Goal: Task Accomplishment & Management: Complete application form

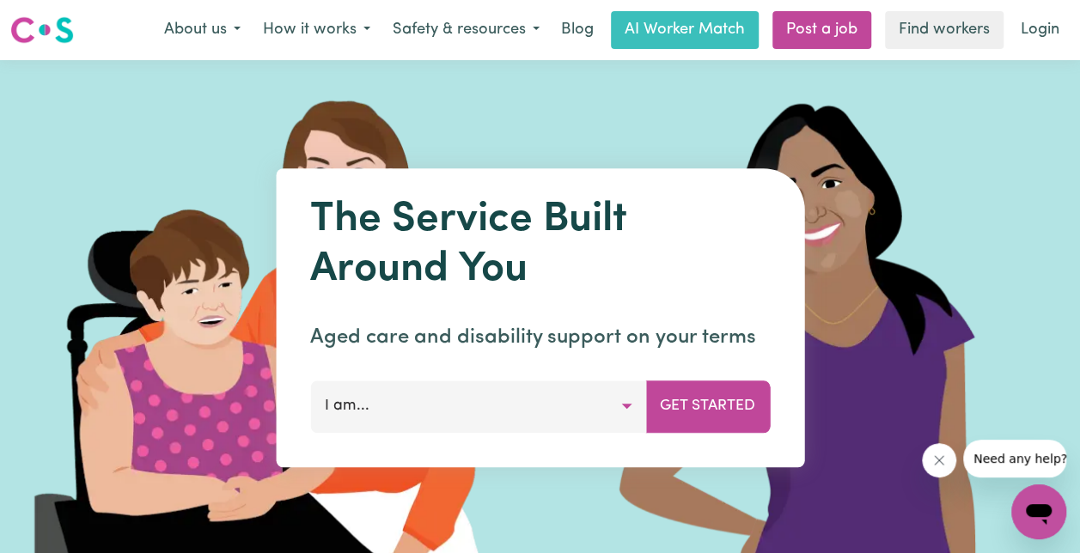
click at [621, 419] on button "I am..." at bounding box center [478, 407] width 336 height 52
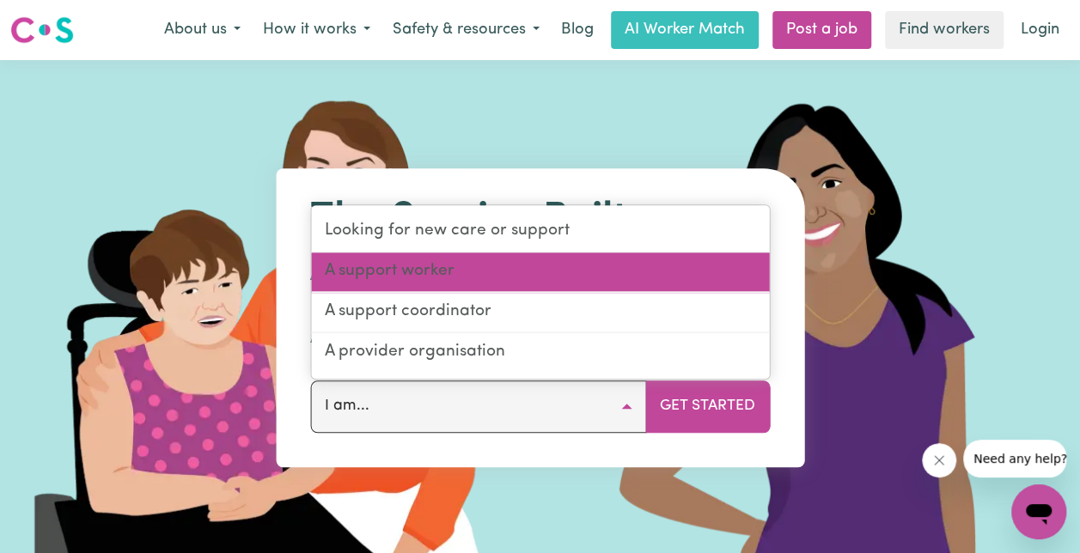
click at [563, 267] on link "A support worker" at bounding box center [540, 273] width 458 height 40
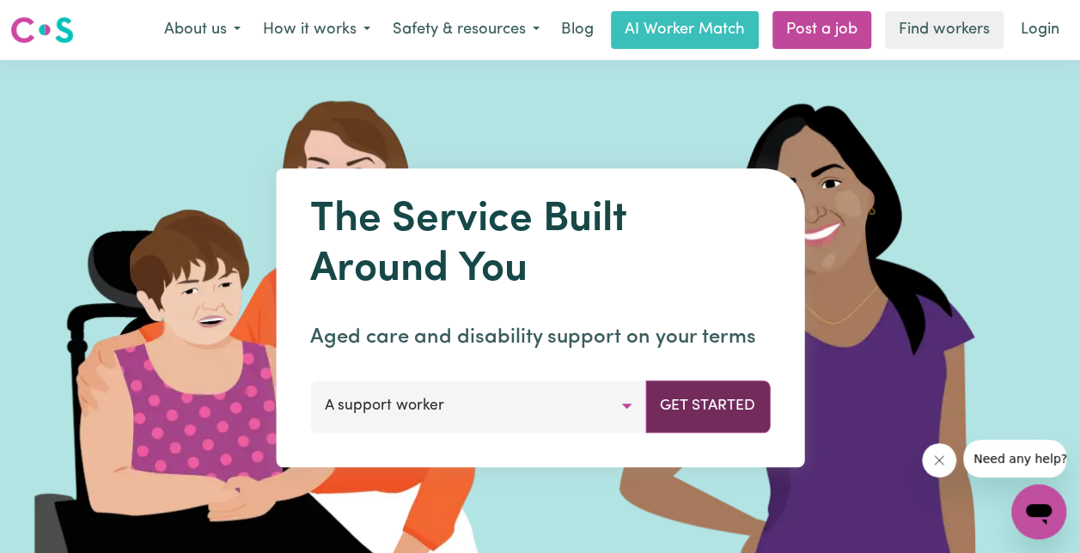
click at [725, 403] on button "Get Started" at bounding box center [707, 407] width 125 height 52
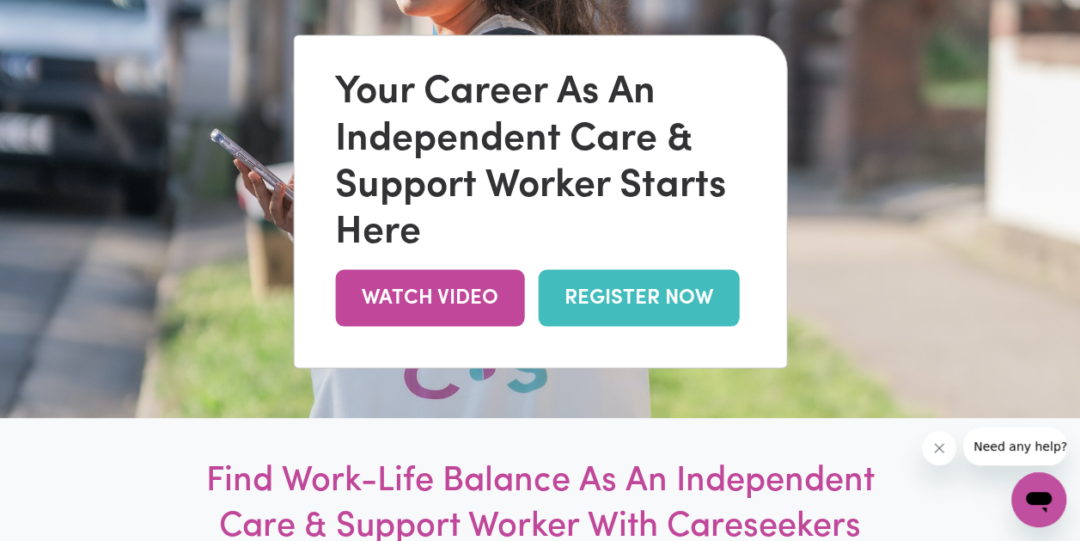
scroll to position [213, 0]
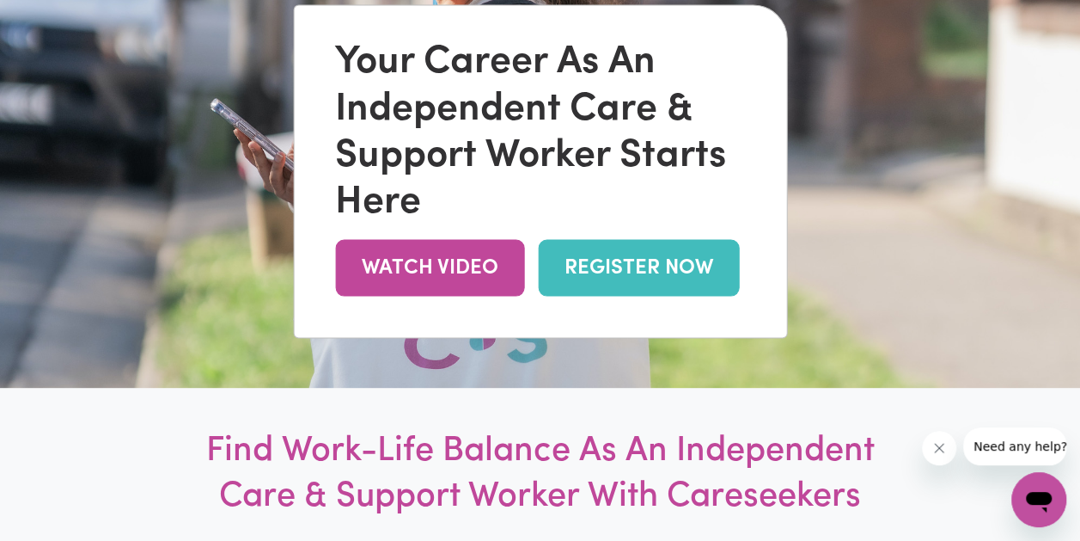
click at [643, 290] on link "REGISTER NOW" at bounding box center [638, 268] width 201 height 56
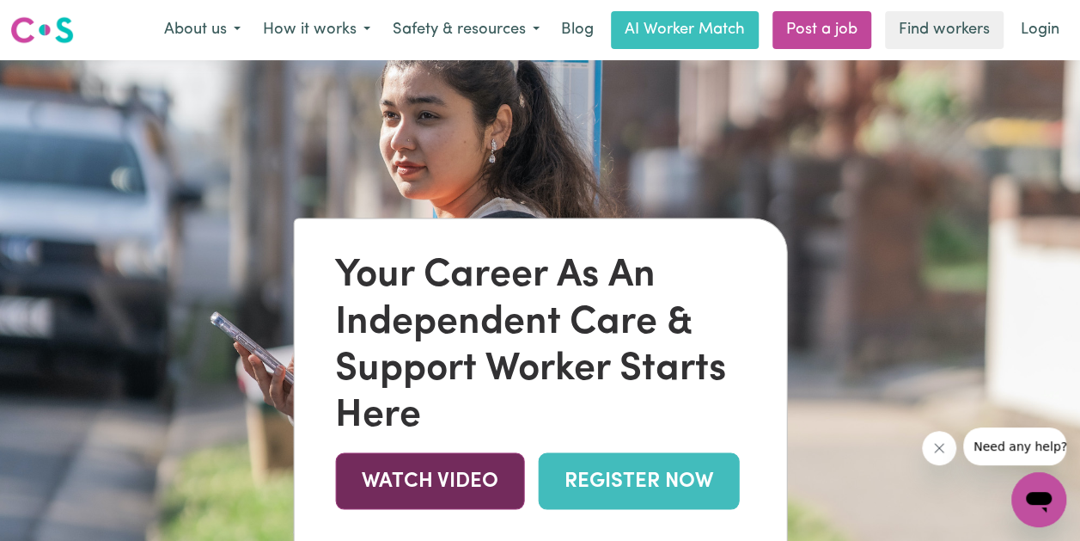
click at [423, 488] on link "WATCH VIDEO" at bounding box center [429, 481] width 189 height 56
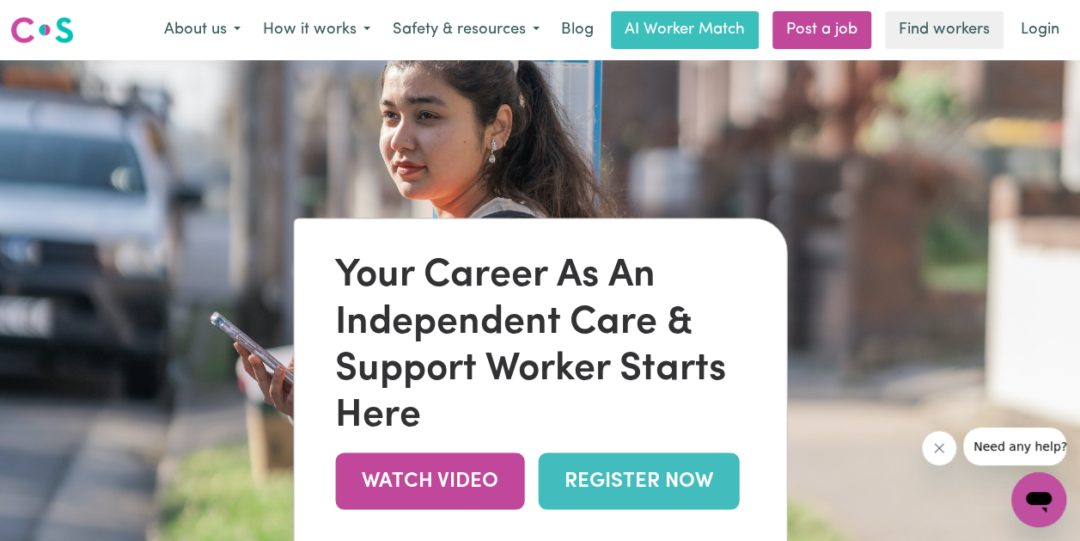
click at [648, 509] on link "REGISTER NOW" at bounding box center [638, 481] width 201 height 56
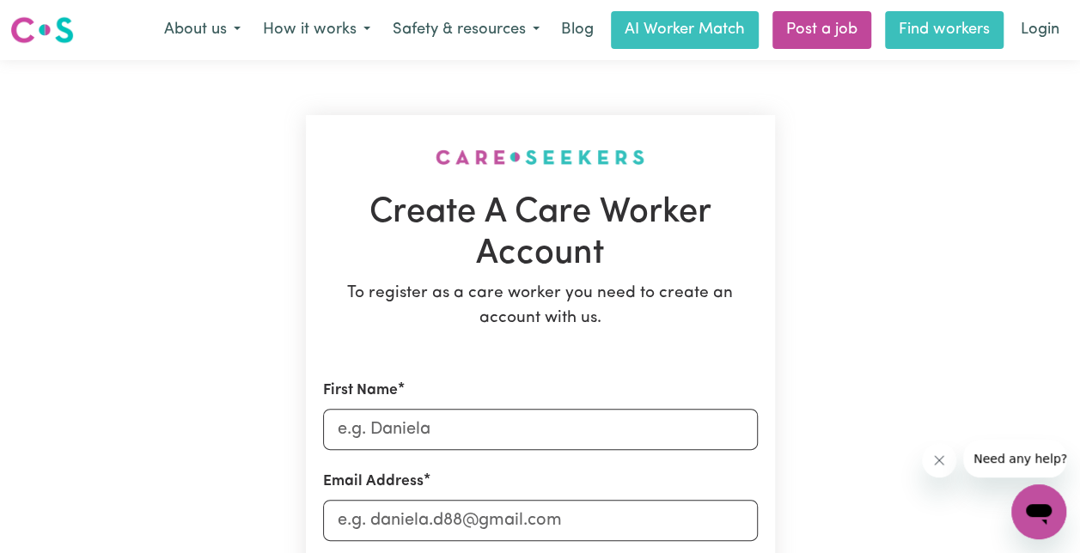
click at [969, 30] on link "Find workers" at bounding box center [944, 30] width 119 height 38
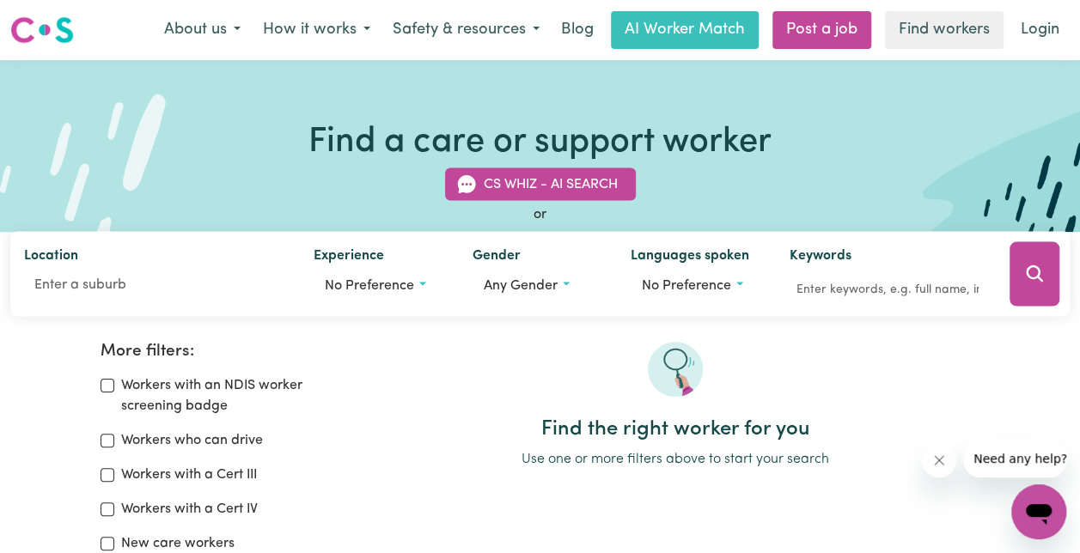
drag, startPoint x: 1073, startPoint y: 76, endPoint x: 775, endPoint y: 184, distance: 316.2
click at [1071, 117] on div "Find a care or support worker CS Whiz - AI Search or Location Experience No pre…" at bounding box center [540, 146] width 1080 height 172
click at [178, 404] on label "Workers with an NDIS worker screening badge" at bounding box center [235, 396] width 229 height 41
click at [114, 393] on input "Workers with an NDIS worker screening badge" at bounding box center [108, 386] width 14 height 14
checkbox input "true"
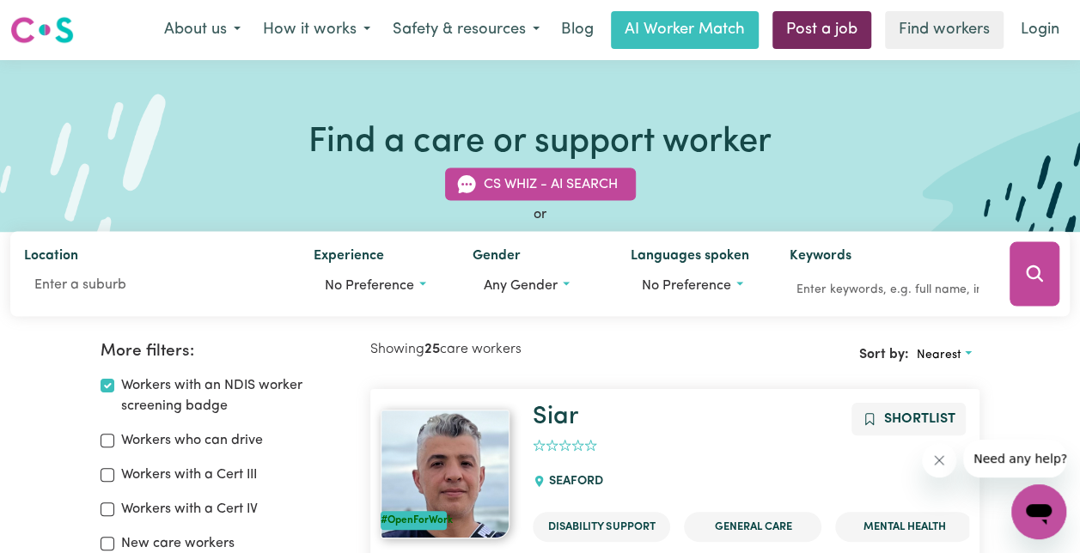
click at [774, 16] on link "Post a job" at bounding box center [822, 30] width 99 height 38
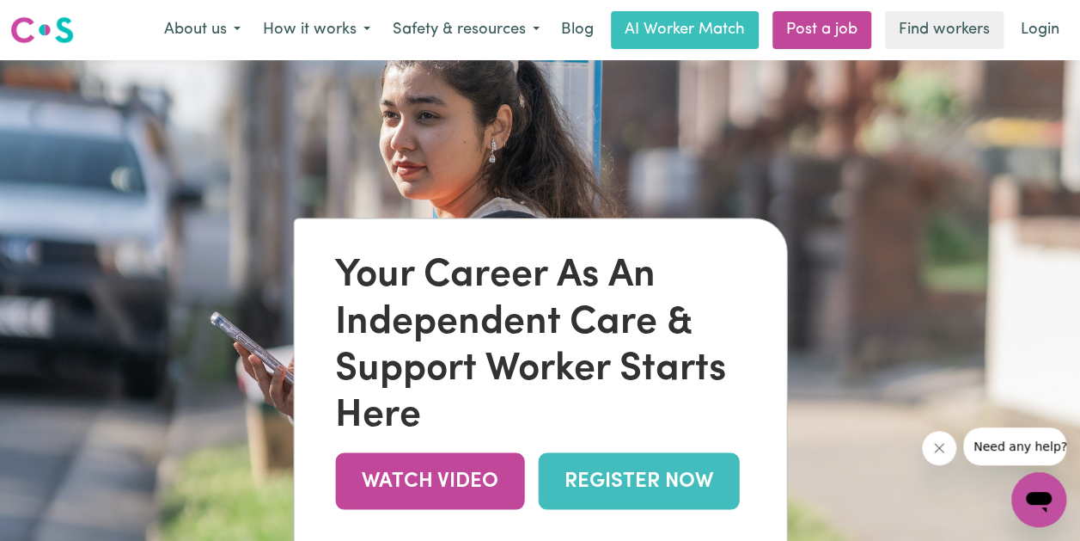
click at [612, 476] on link "REGISTER NOW" at bounding box center [638, 481] width 201 height 56
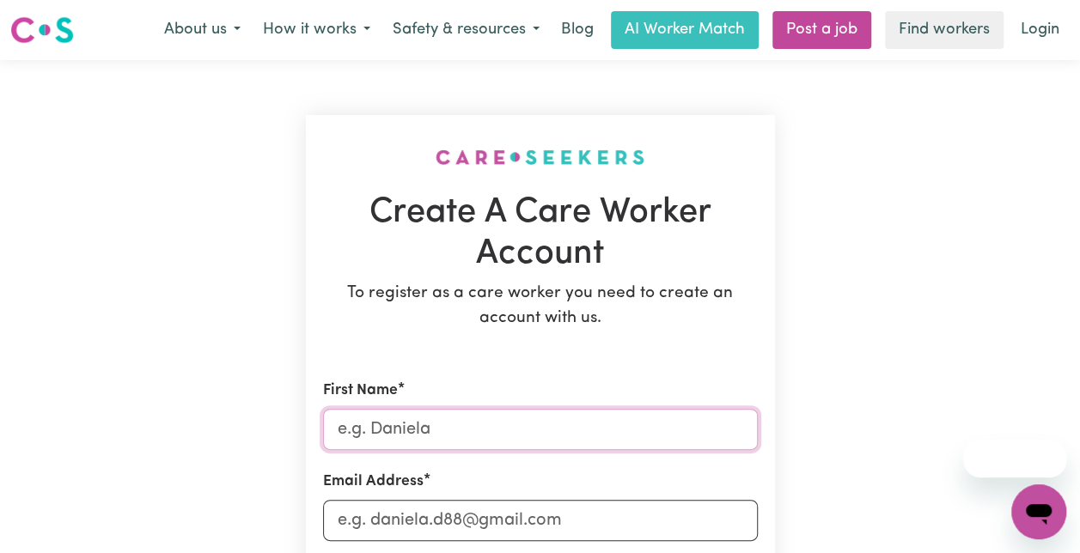
click at [592, 420] on input "First Name" at bounding box center [540, 429] width 435 height 41
type input "[PERSON_NAME]"
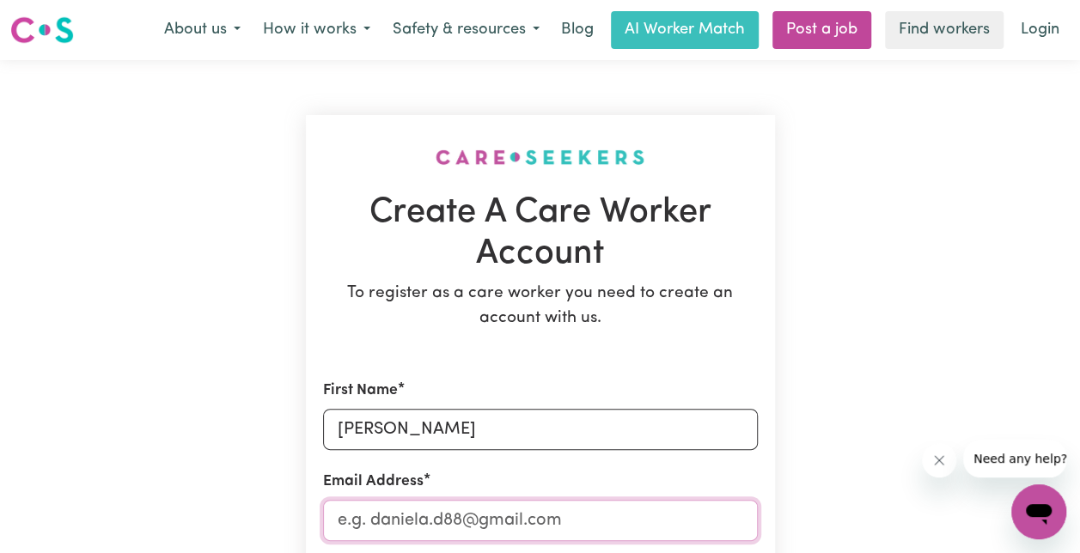
type input "[EMAIL_ADDRESS][DOMAIN_NAME]"
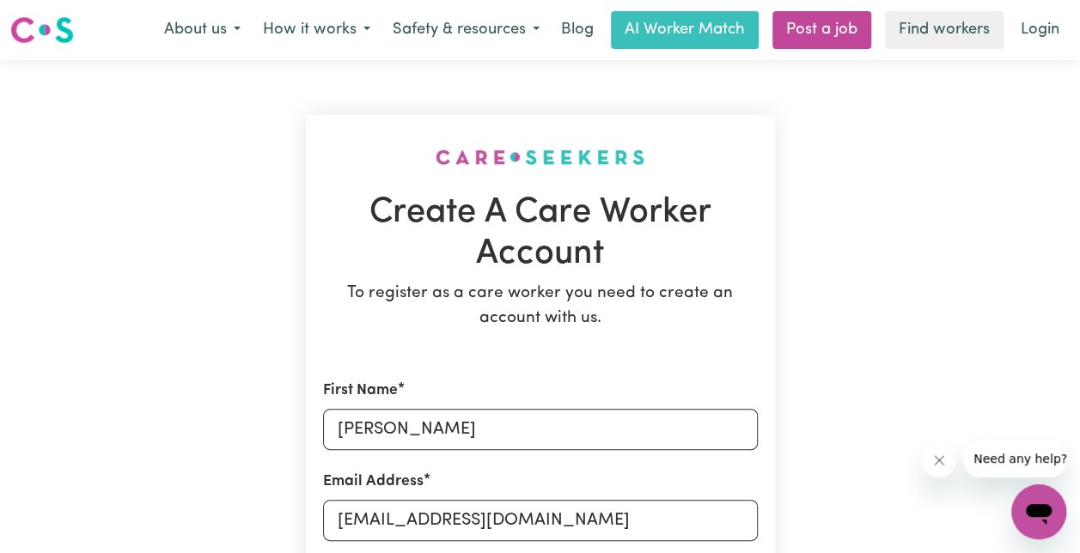
type input "0493485487"
type input "[STREET_ADDRESS][PERSON_NAME]"
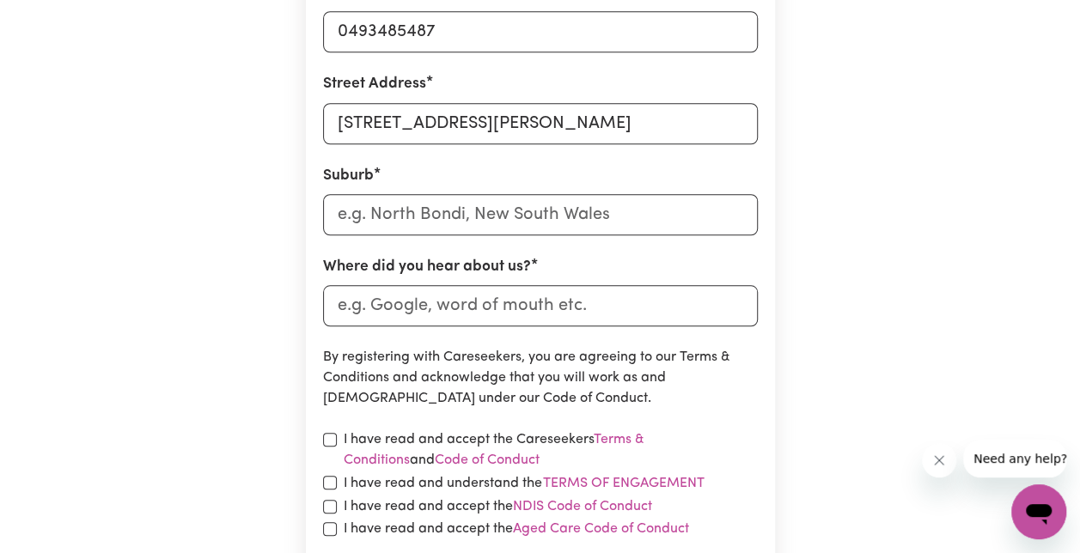
scroll to position [679, 0]
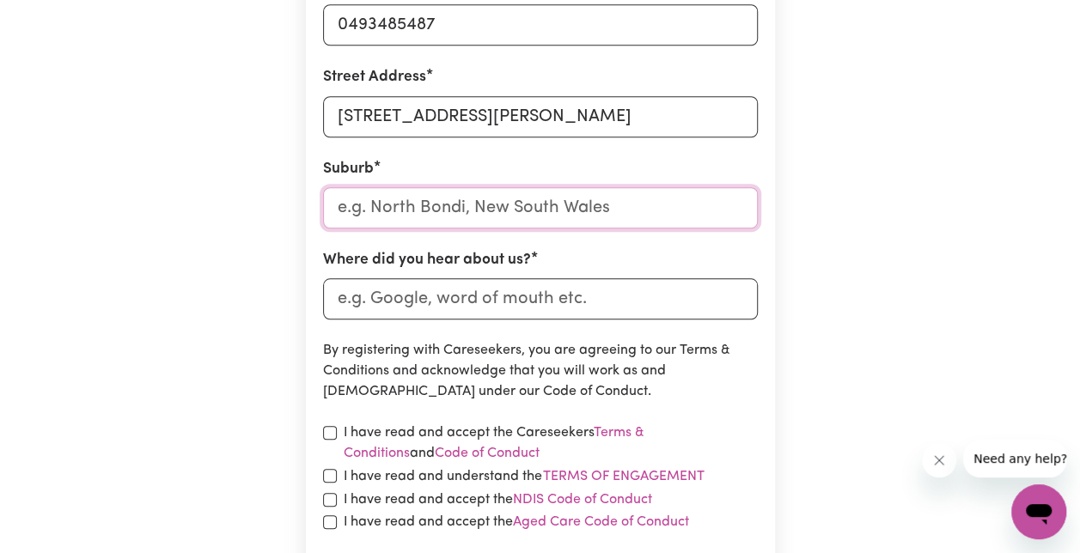
click at [456, 220] on input "text" at bounding box center [540, 207] width 435 height 41
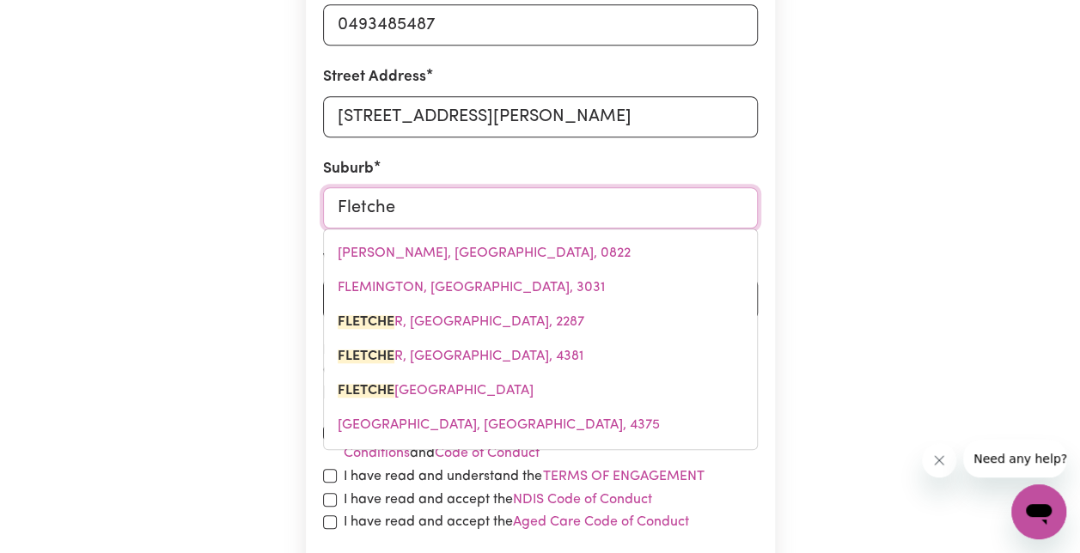
type input "[PERSON_NAME]"
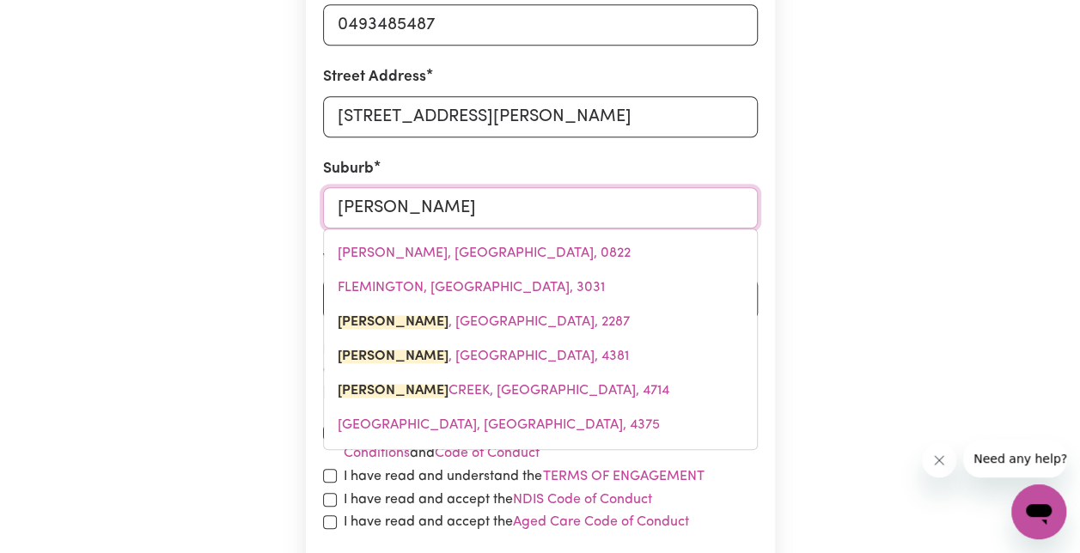
type input "[PERSON_NAME], [GEOGRAPHIC_DATA], 2287"
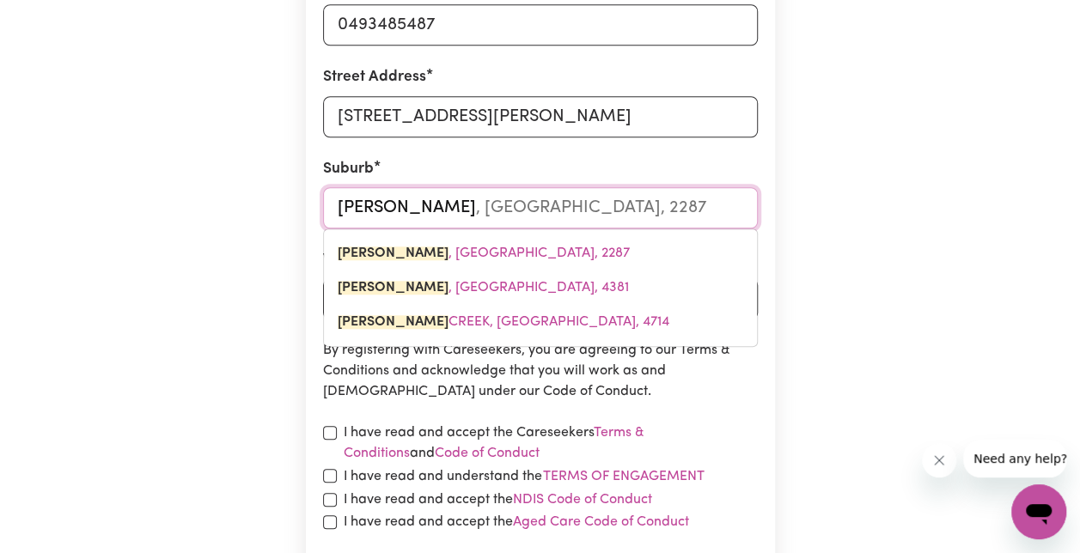
click at [418, 261] on link "[PERSON_NAME] , [GEOGRAPHIC_DATA], 2287" at bounding box center [540, 253] width 433 height 34
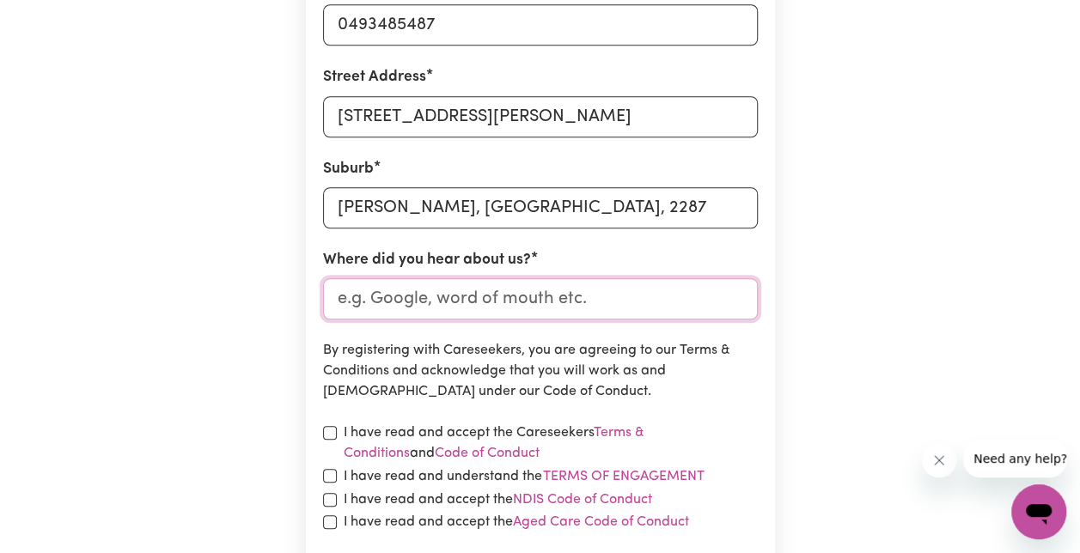
click at [427, 305] on input "Where did you hear about us?" at bounding box center [540, 298] width 435 height 41
type input "Google"
click at [327, 438] on input "checkbox" at bounding box center [330, 433] width 14 height 14
checkbox input "true"
click at [328, 480] on input "checkbox" at bounding box center [330, 476] width 14 height 14
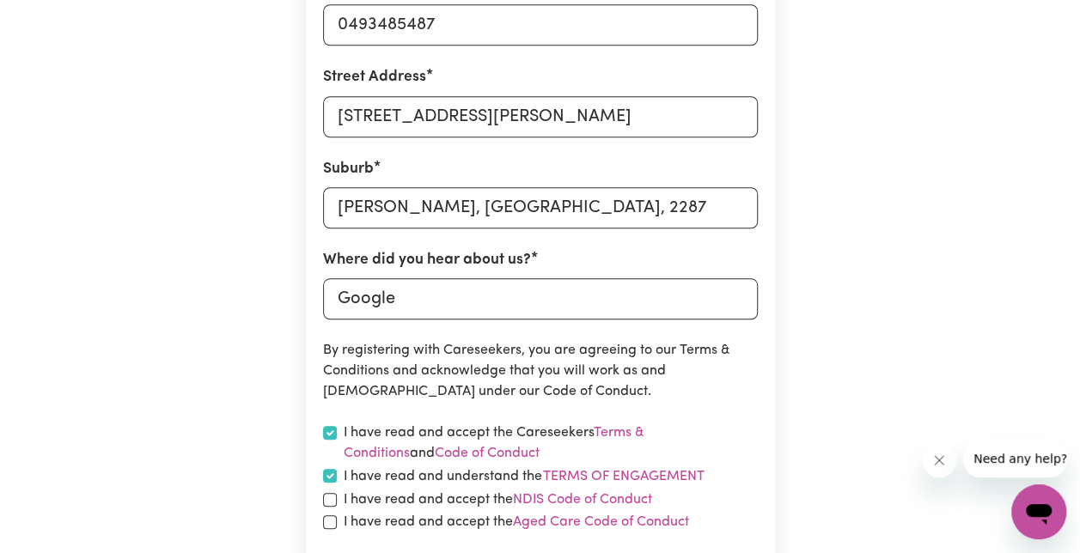
checkbox input "true"
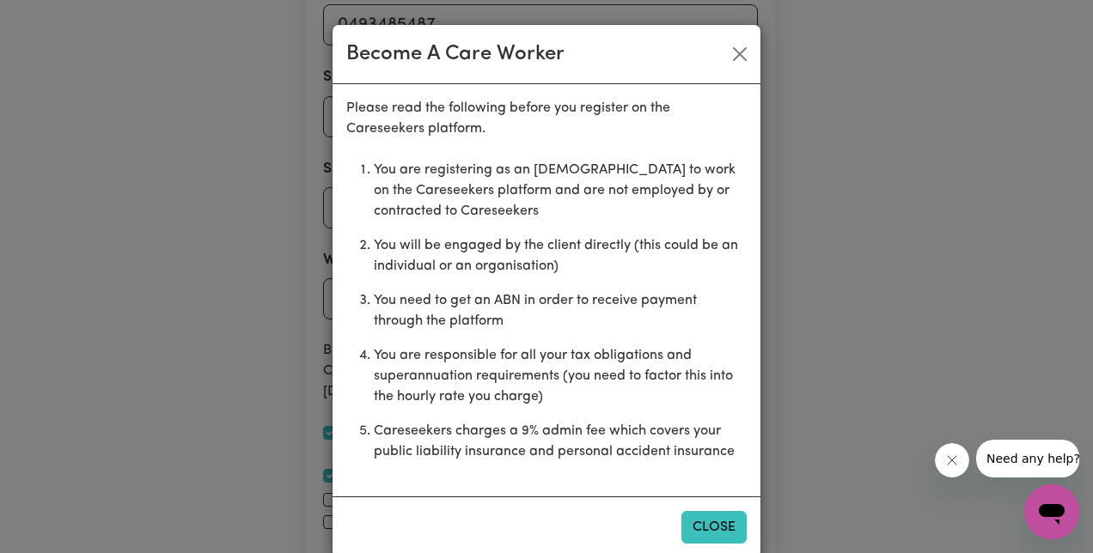
click at [720, 534] on button "Close" at bounding box center [714, 527] width 65 height 33
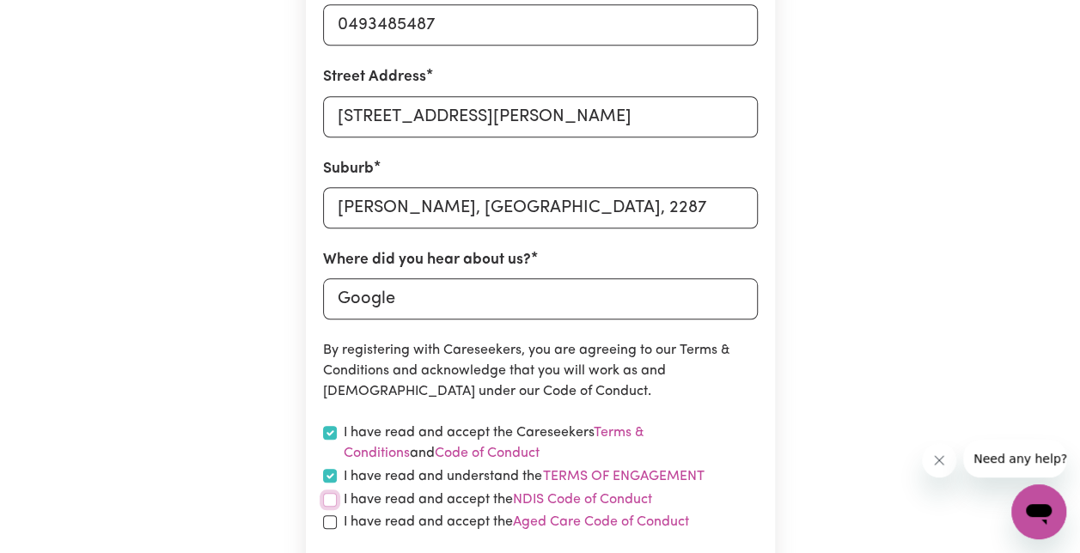
click at [332, 496] on input "checkbox" at bounding box center [330, 500] width 14 height 14
checkbox input "true"
click at [332, 524] on input "checkbox" at bounding box center [330, 523] width 14 height 14
checkbox input "true"
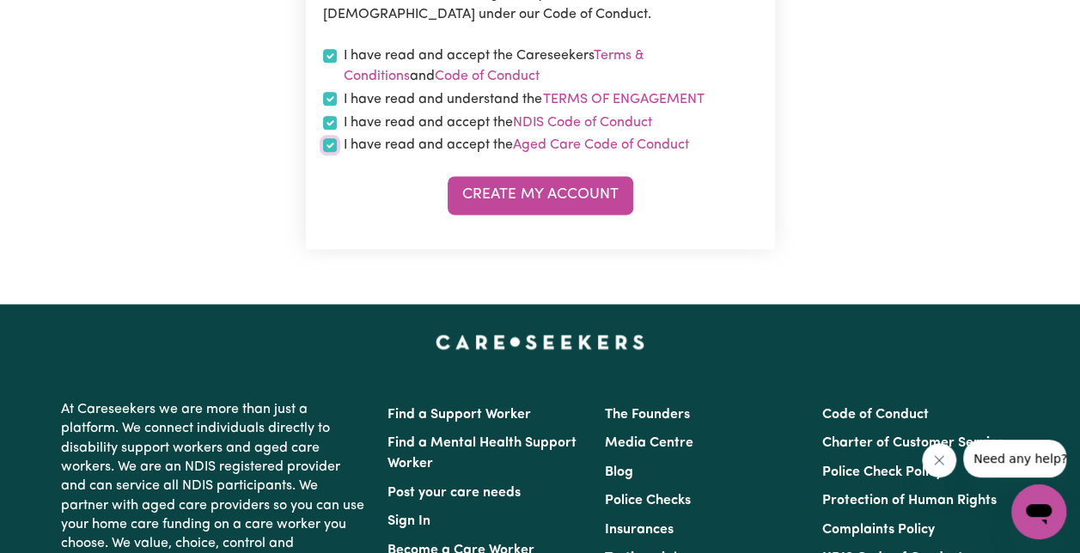
scroll to position [1012, 0]
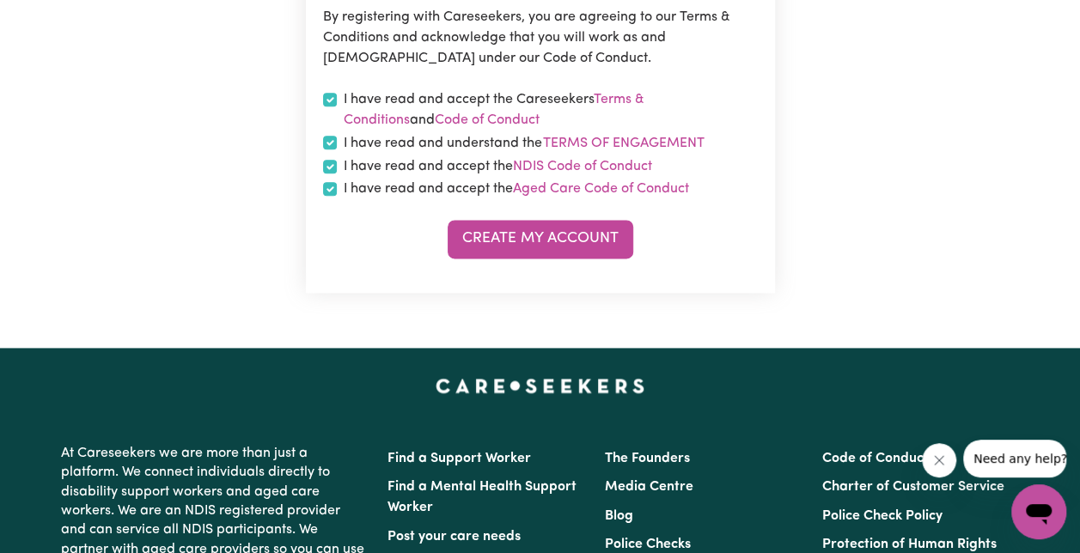
drag, startPoint x: 540, startPoint y: 239, endPoint x: 535, endPoint y: 226, distance: 13.6
click at [539, 240] on button "Create My Account" at bounding box center [541, 239] width 186 height 38
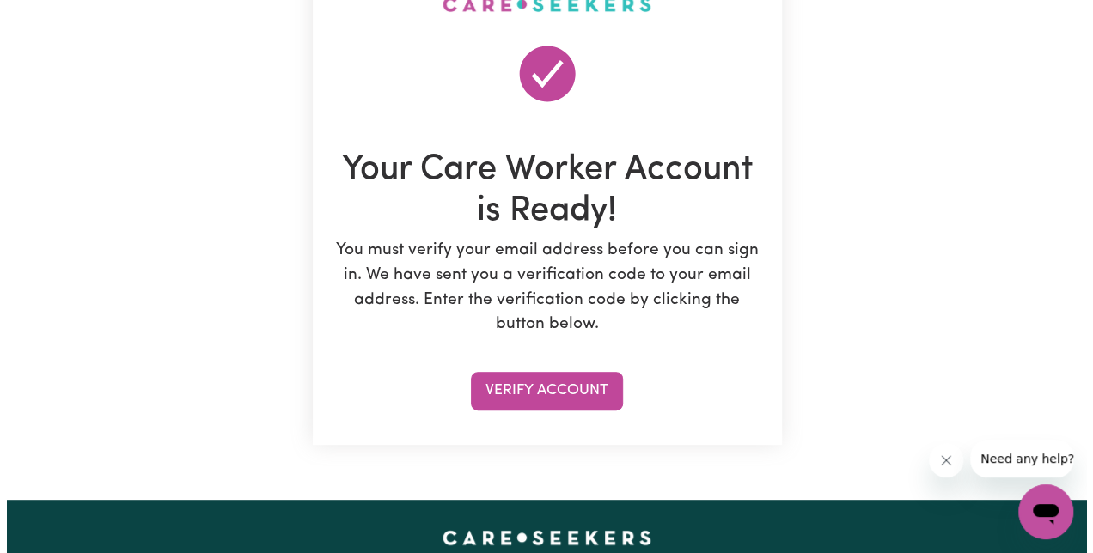
scroll to position [194, 0]
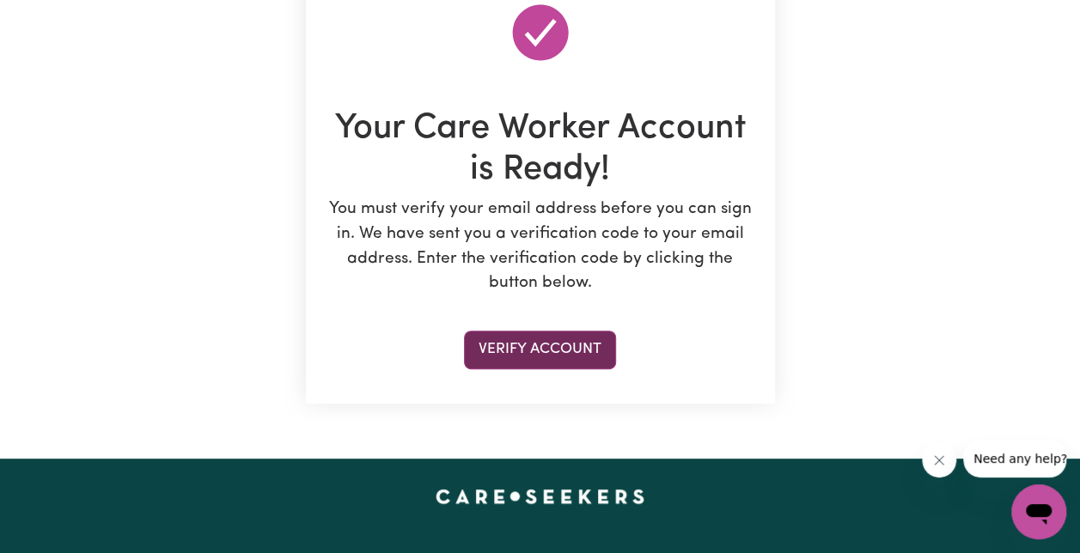
click at [514, 347] on button "Verify Account" at bounding box center [540, 350] width 152 height 38
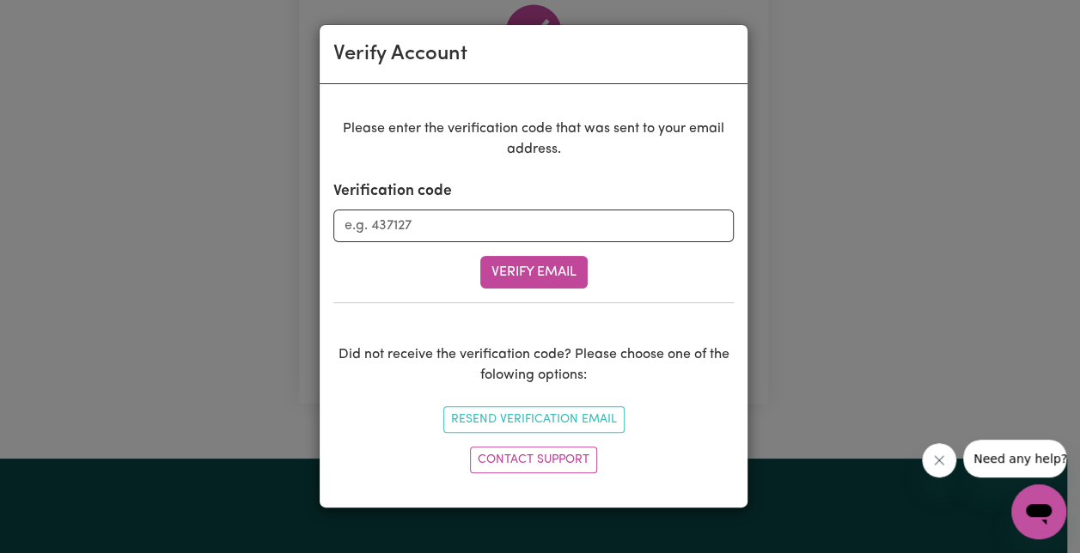
click at [514, 346] on div "Did not receive the verification code? Please choose one of the folowing option…" at bounding box center [533, 392] width 401 height 178
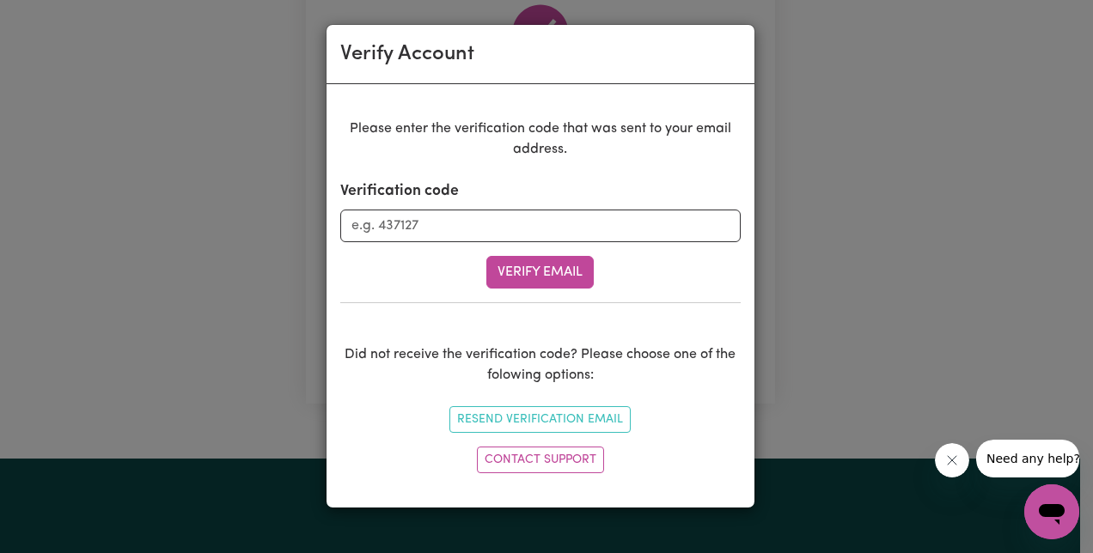
click at [548, 242] on form "Verification code Verify Email" at bounding box center [540, 234] width 401 height 108
click at [572, 224] on input "Verification code" at bounding box center [540, 226] width 401 height 33
paste input "532759"
type input "532759"
click at [519, 263] on button "Verify Email" at bounding box center [539, 272] width 107 height 33
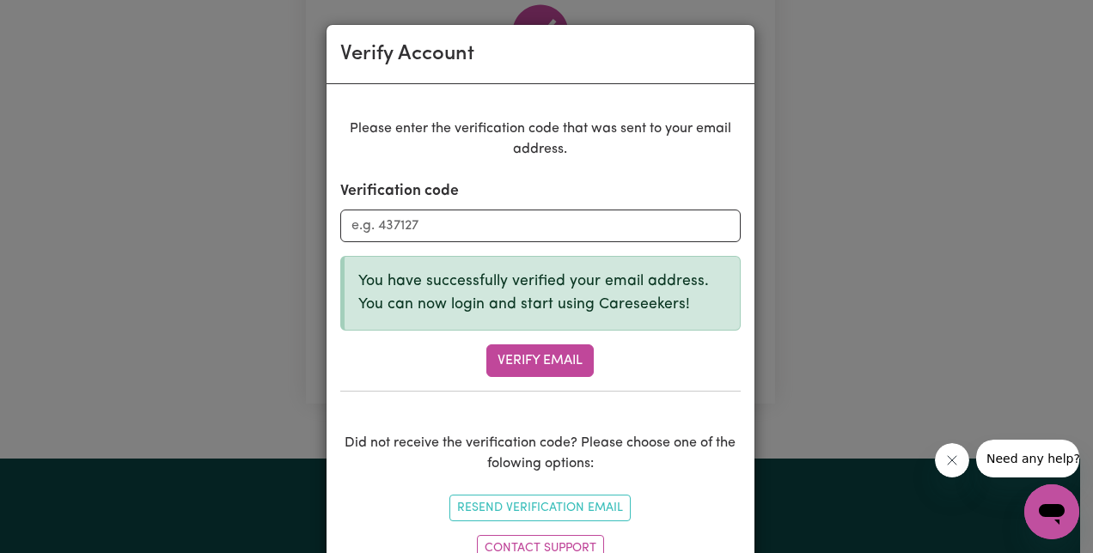
scroll to position [64, 0]
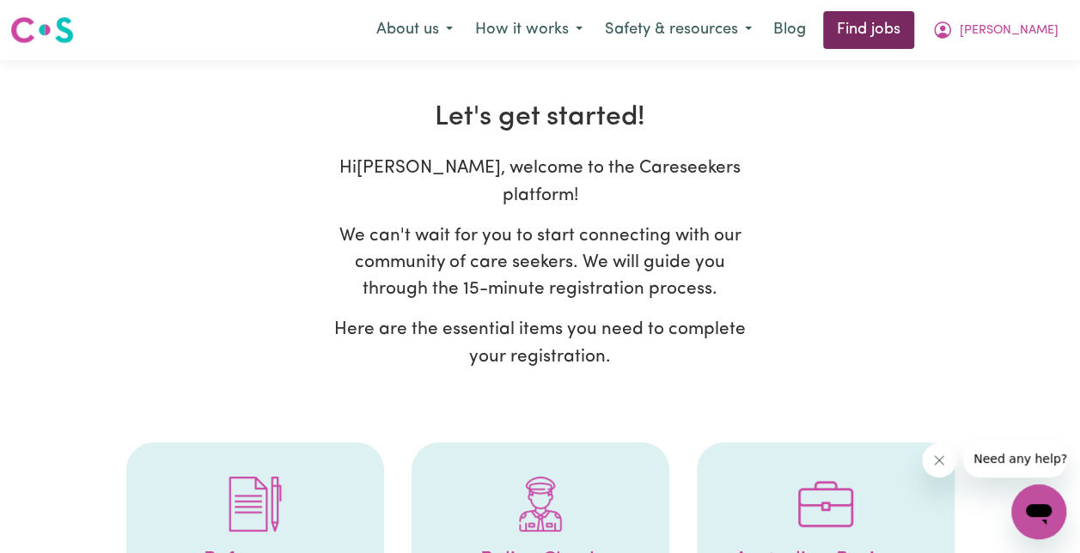
click at [902, 41] on link "Find jobs" at bounding box center [868, 30] width 91 height 38
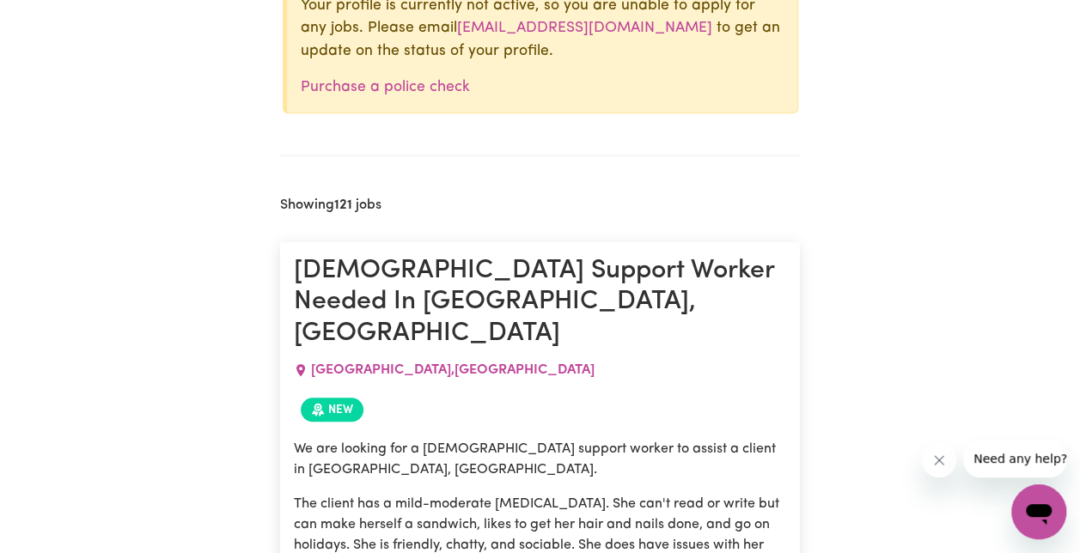
scroll to position [432, 0]
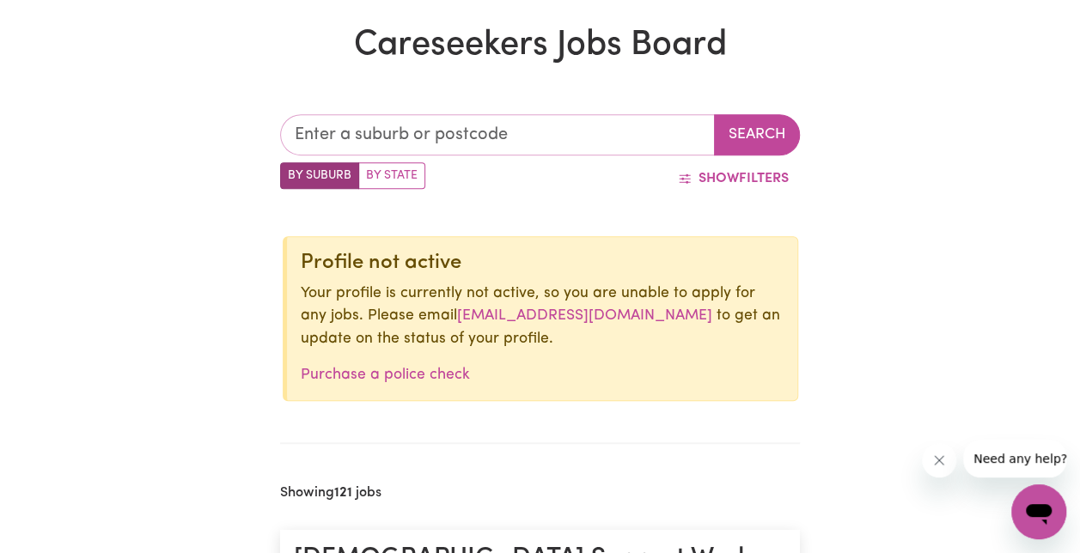
click at [457, 138] on input "text" at bounding box center [497, 134] width 435 height 41
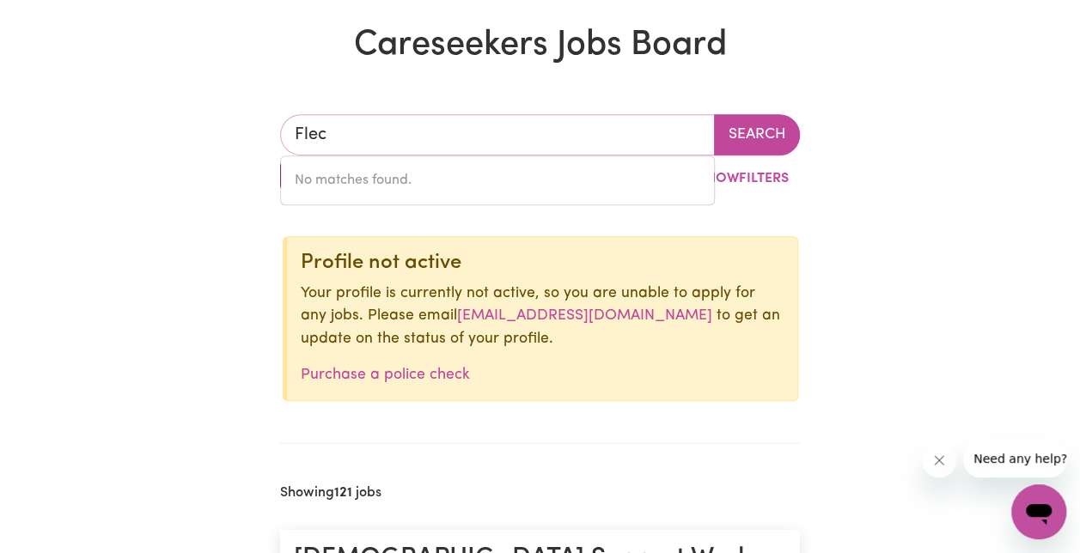
type input "Fle"
type input "[PERSON_NAME], [GEOGRAPHIC_DATA], 0822"
type input "Flet"
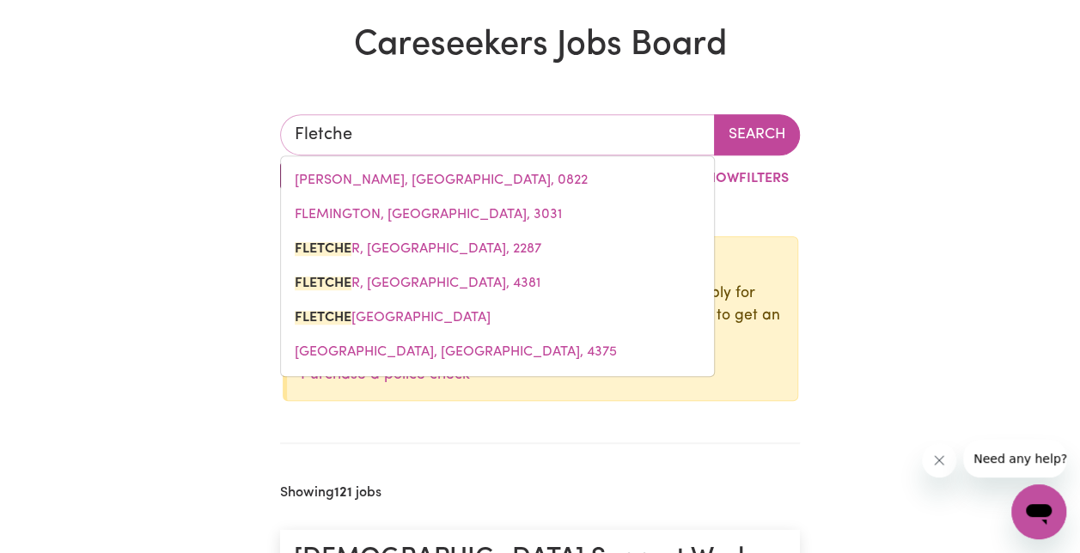
type input "[PERSON_NAME]"
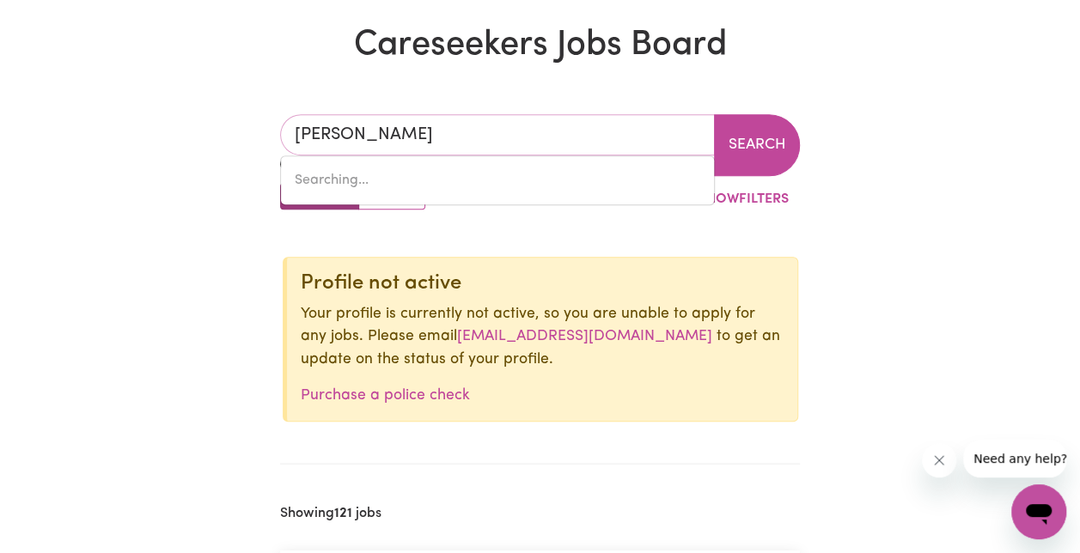
type input "[PERSON_NAME], [GEOGRAPHIC_DATA], 2287"
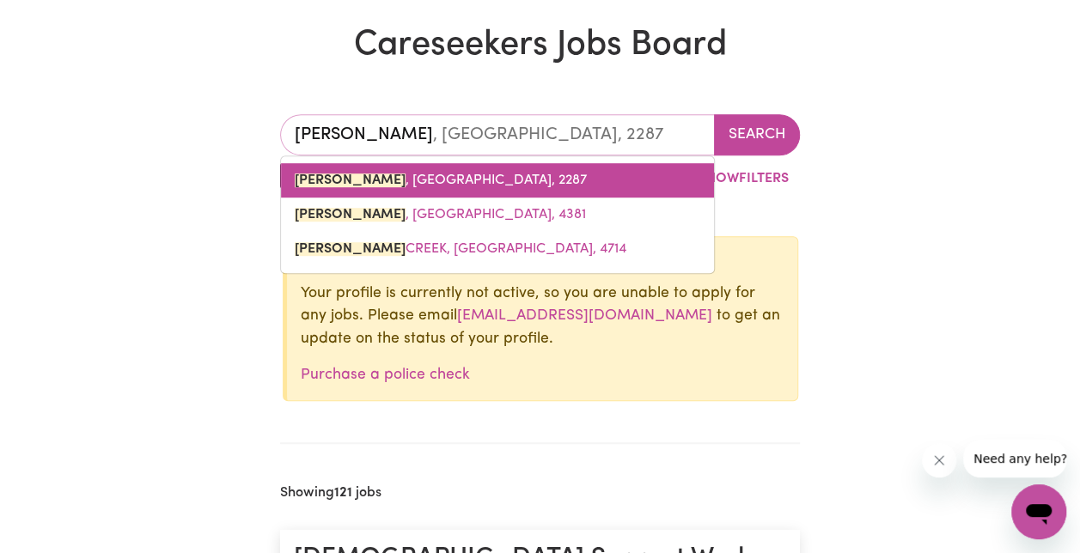
click at [443, 192] on link "[PERSON_NAME] , [GEOGRAPHIC_DATA], 2287" at bounding box center [497, 180] width 433 height 34
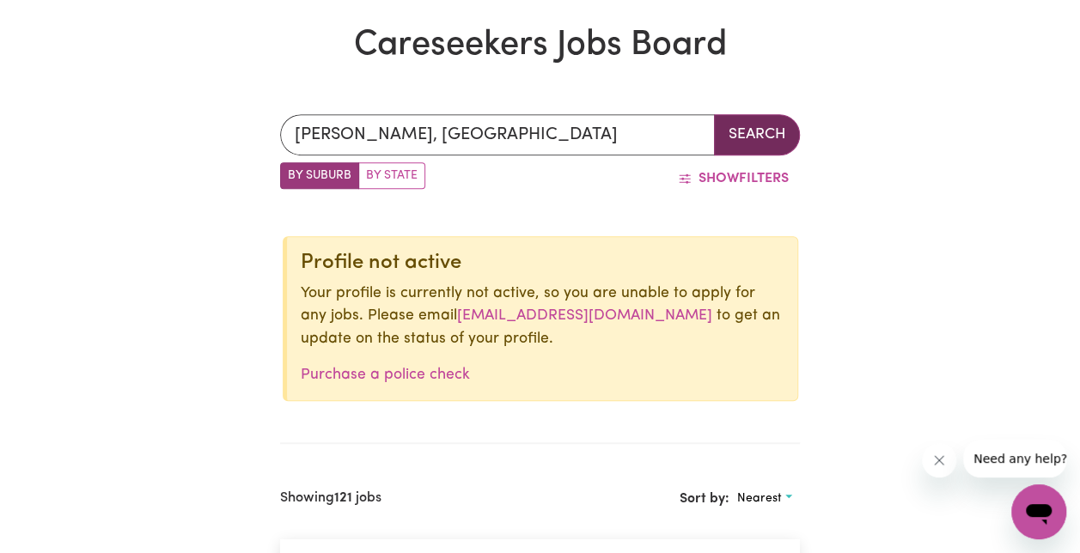
click at [744, 119] on button "Search" at bounding box center [757, 134] width 86 height 41
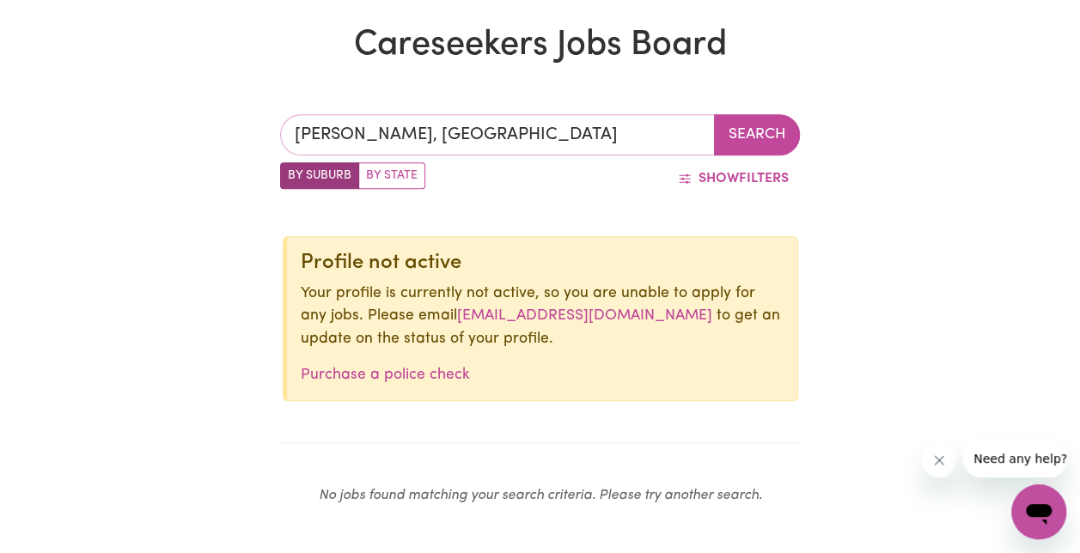
type input "[PERSON_NAME], [GEOGRAPHIC_DATA], 2287"
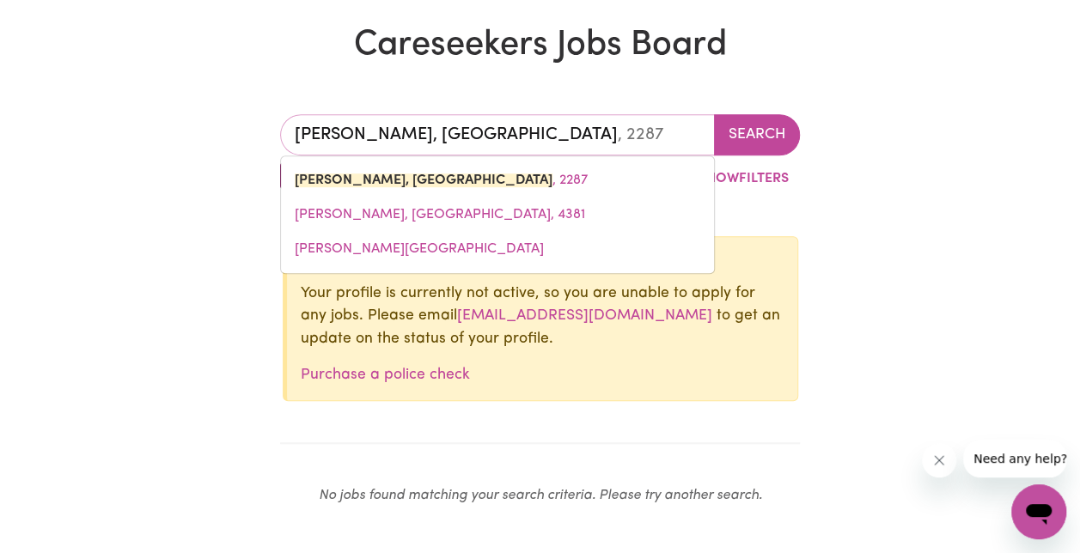
drag, startPoint x: 548, startPoint y: 132, endPoint x: -3, endPoint y: 127, distance: 551.8
click at [0, 127] on html "Menu About us How it works Safety & resources Blog Find jobs [PERSON_NAME] CS J…" at bounding box center [540, 455] width 1080 height 1774
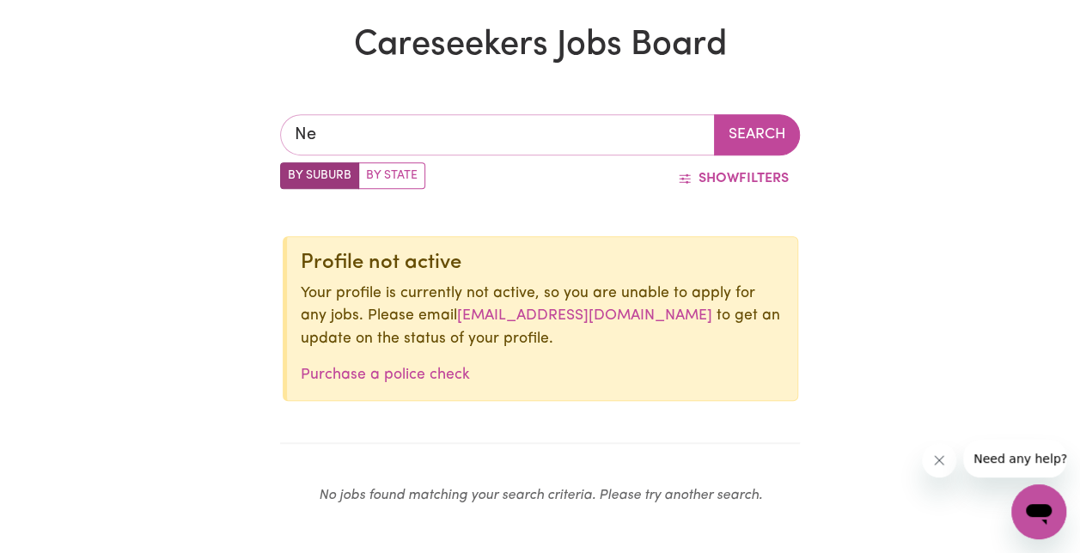
type input "New"
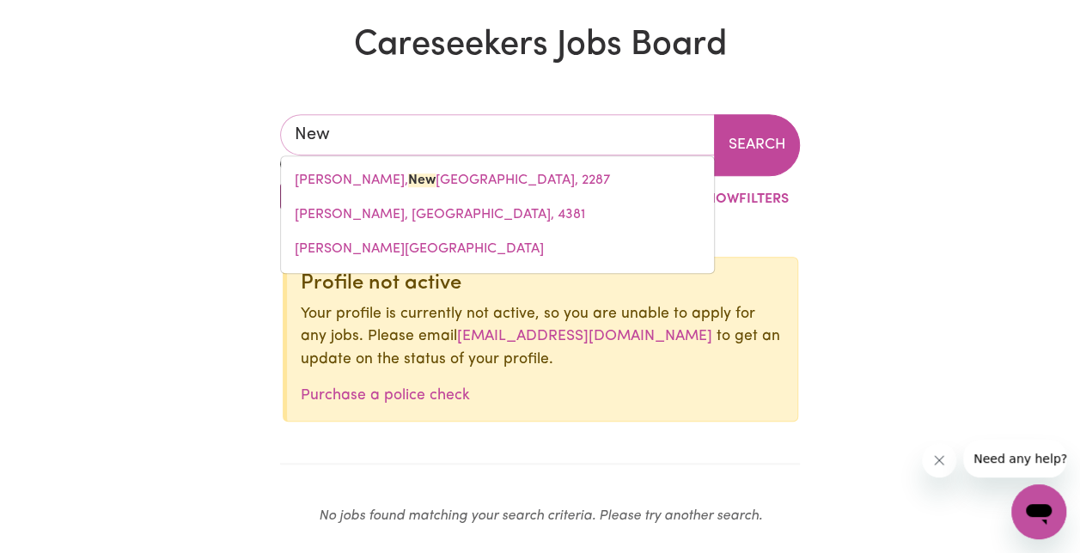
type input "[GEOGRAPHIC_DATA], [GEOGRAPHIC_DATA], 4680"
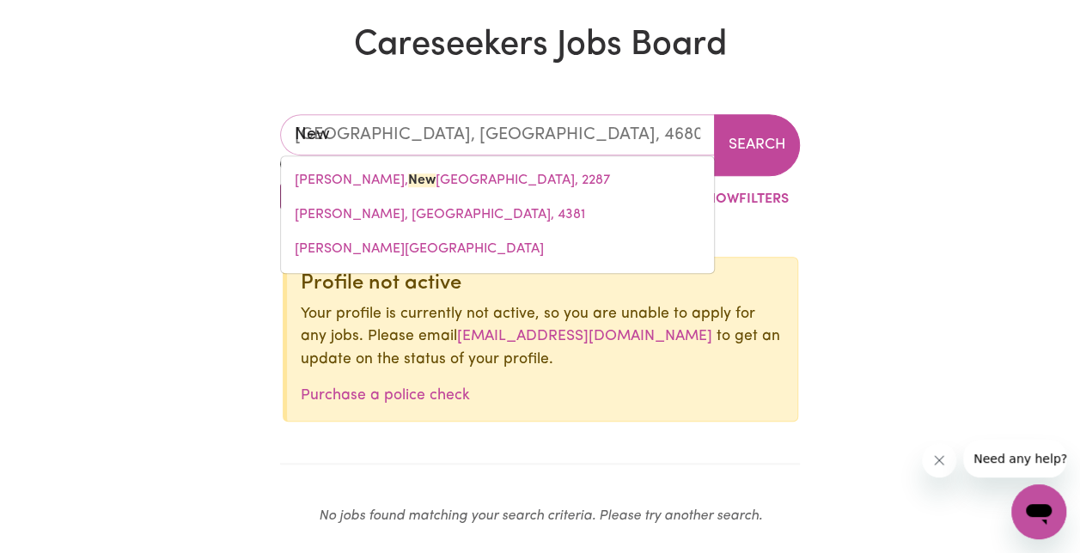
type input "Newc"
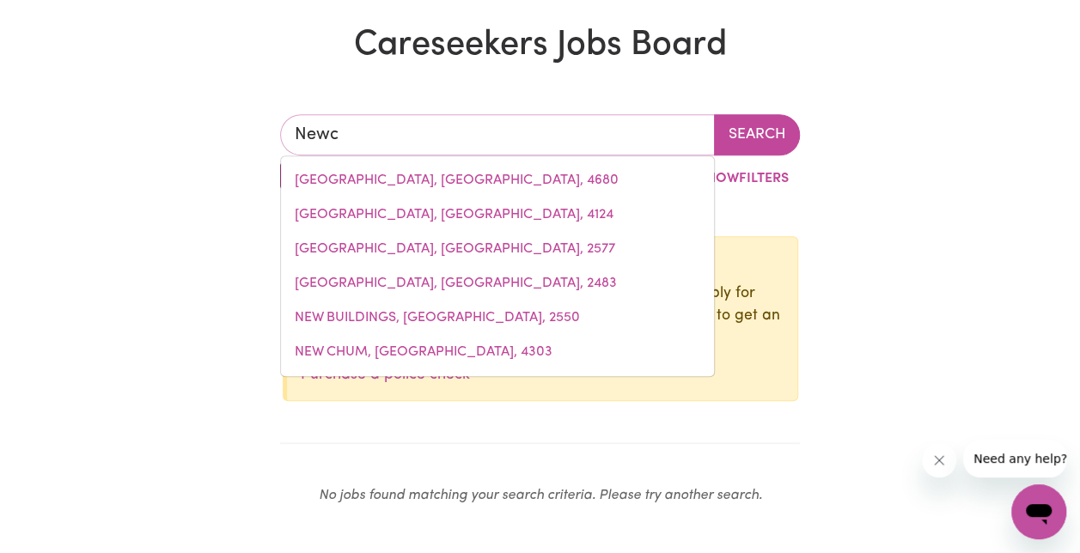
type input "Newca"
type input "NewcaRLBEON, [GEOGRAPHIC_DATA], 6475"
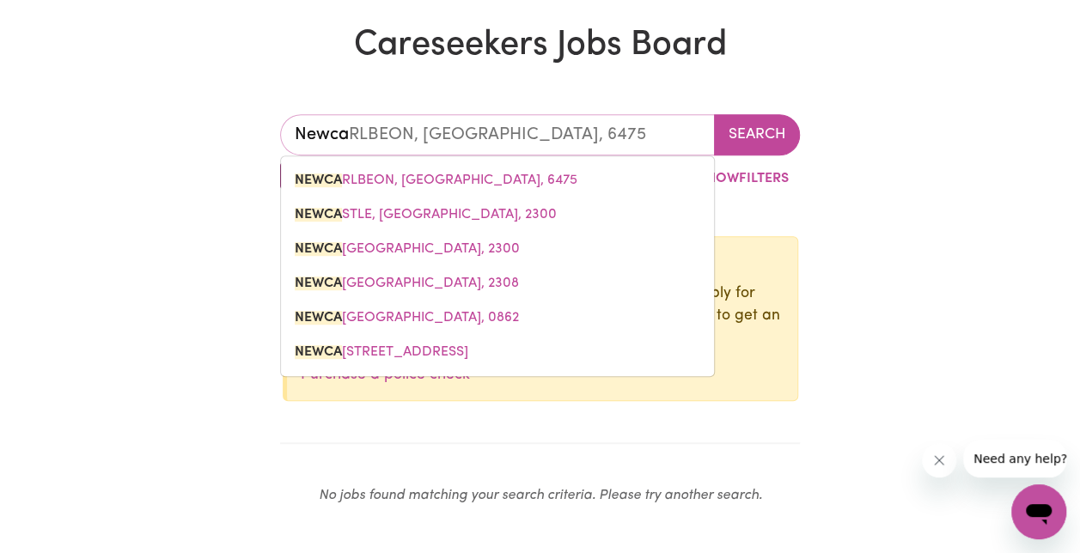
type input "Newcas"
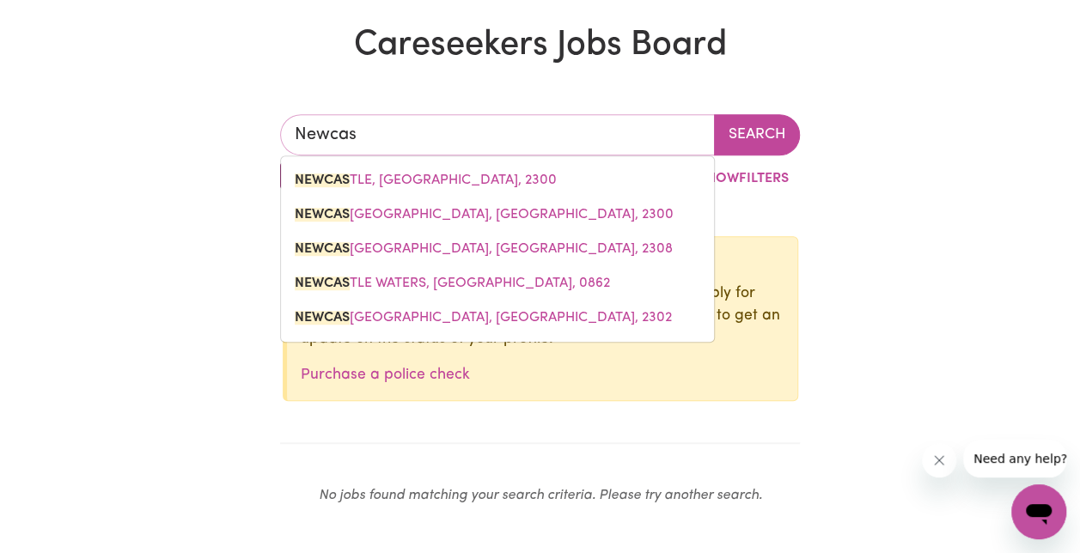
type input "NewcasTLE, [GEOGRAPHIC_DATA], 2300"
drag, startPoint x: 485, startPoint y: 175, endPoint x: 529, endPoint y: 160, distance: 46.5
click at [485, 174] on span "NEWCAS TLE, [GEOGRAPHIC_DATA], 2300" at bounding box center [426, 181] width 262 height 14
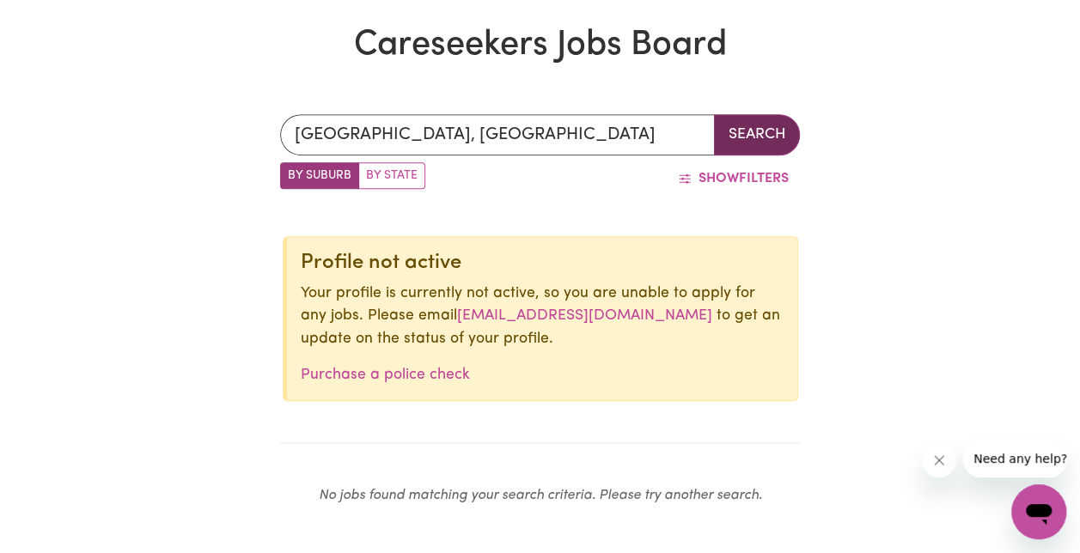
click at [733, 143] on button "Search" at bounding box center [757, 134] width 86 height 41
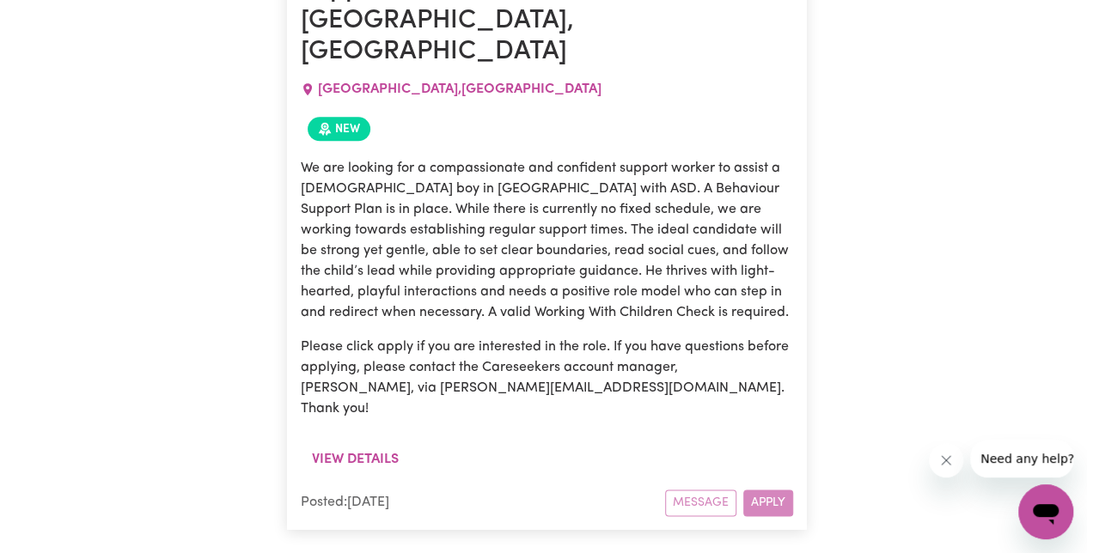
scroll to position [1037, 0]
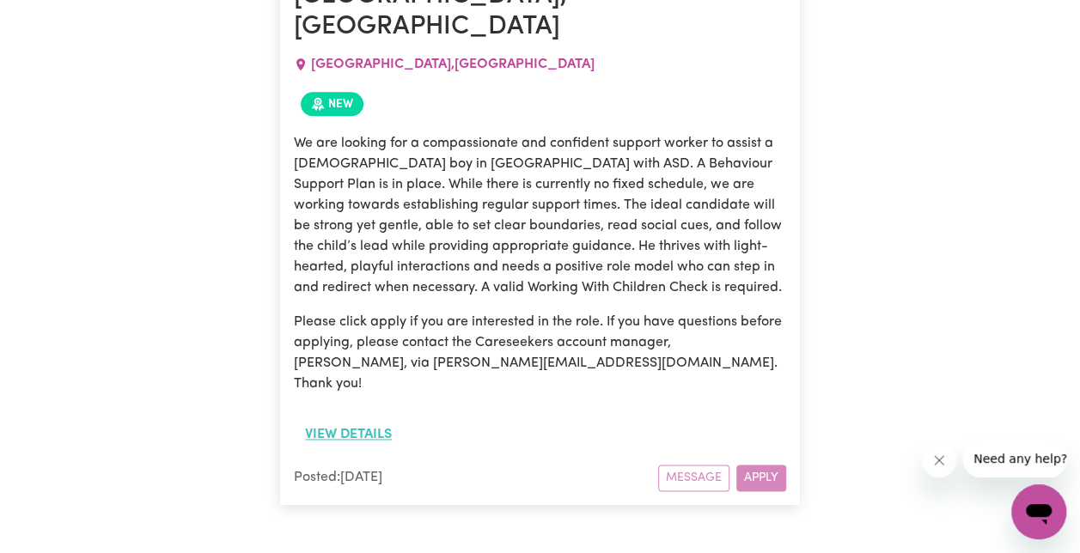
click at [334, 419] on button "View details" at bounding box center [348, 435] width 109 height 33
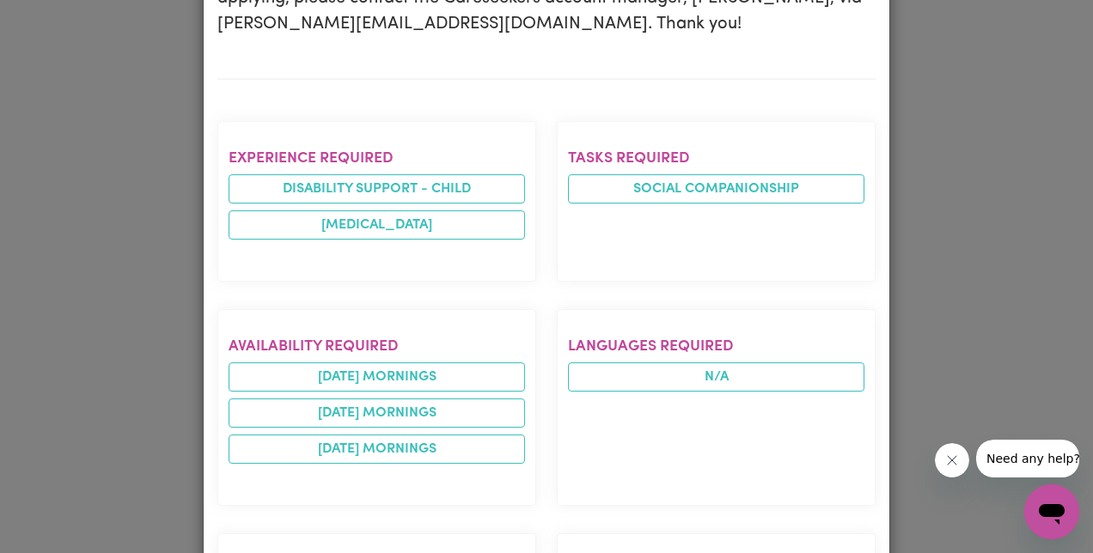
scroll to position [596, 0]
